Goal: Check status

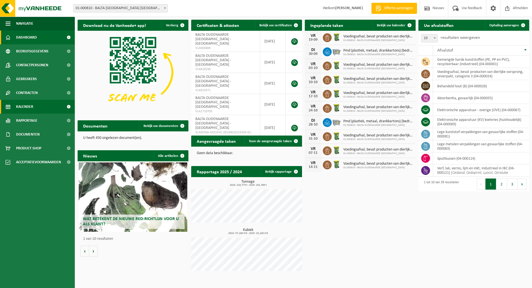
click at [29, 106] on span "Kalender" at bounding box center [24, 107] width 17 height 14
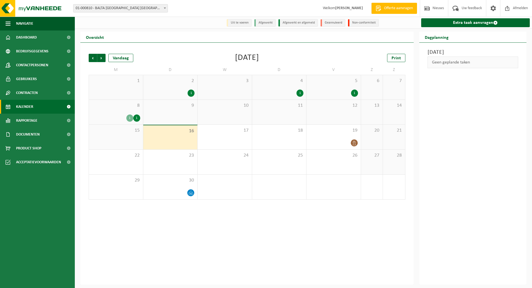
click at [138, 107] on span "8" at bounding box center [116, 105] width 48 height 6
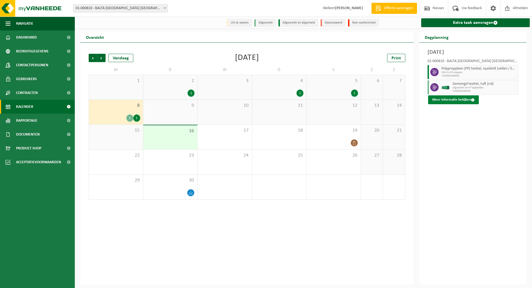
click at [448, 99] on button "Meer informatie bekijken" at bounding box center [453, 99] width 51 height 9
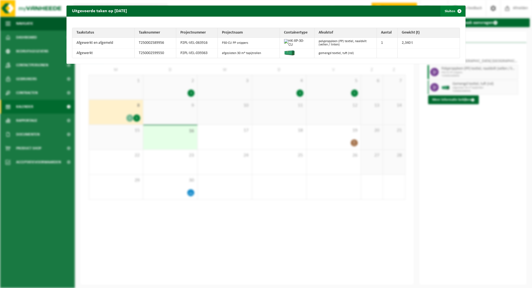
click at [446, 7] on button "Sluiten" at bounding box center [452, 11] width 25 height 11
